Goal: Find specific page/section: Find specific page/section

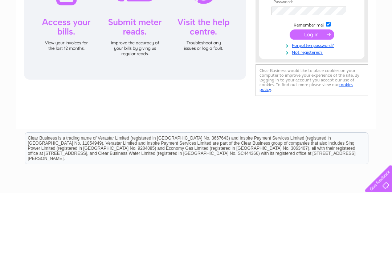
type input "[EMAIL_ADDRESS][DOMAIN_NAME]"
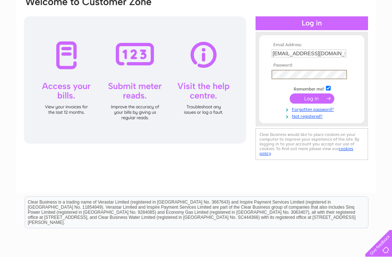
scroll to position [56, 0]
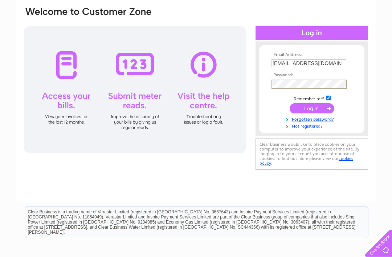
click at [319, 113] on input "submit" at bounding box center [312, 108] width 45 height 10
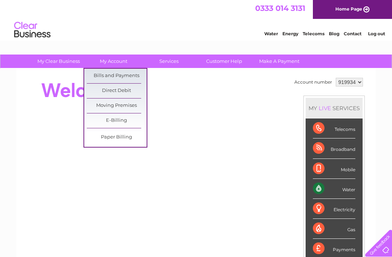
click at [94, 74] on link "Bills and Payments" at bounding box center [117, 76] width 60 height 15
click at [94, 75] on link "Bills and Payments" at bounding box center [117, 76] width 60 height 15
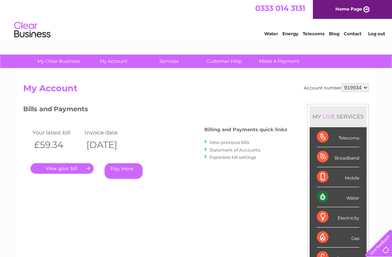
click at [65, 168] on link "." at bounding box center [62, 168] width 63 height 11
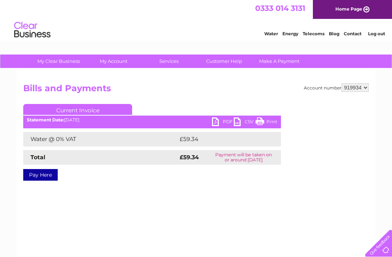
click at [216, 124] on link "PDF" at bounding box center [223, 122] width 22 height 11
